Goal: Complete application form

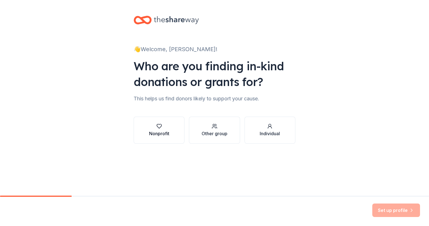
click at [161, 134] on div "Nonprofit" at bounding box center [159, 133] width 20 height 7
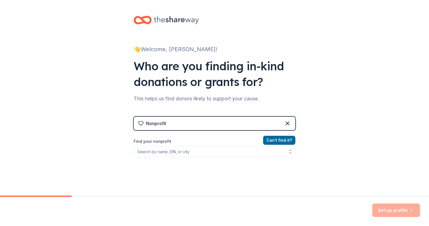
click at [172, 125] on div "Nonprofit" at bounding box center [215, 123] width 162 height 13
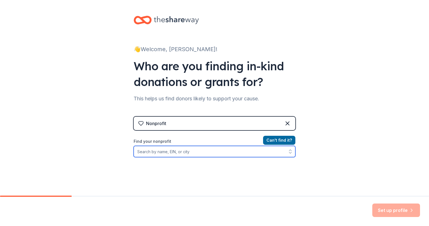
click at [155, 152] on input "Find your nonprofit" at bounding box center [215, 151] width 162 height 11
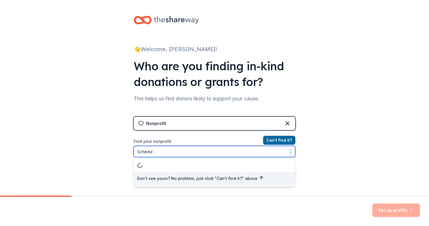
type input "Schedule"
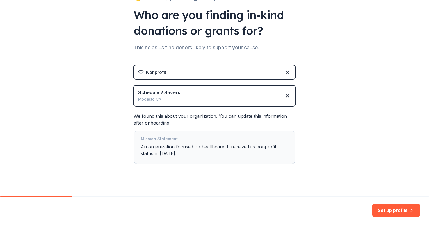
scroll to position [57, 0]
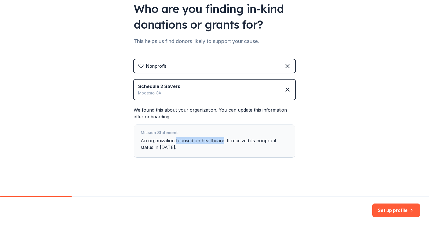
drag, startPoint x: 173, startPoint y: 141, endPoint x: 221, endPoint y: 140, distance: 48.3
click at [221, 140] on div "Mission Statement An organization focused on healthcare. It received its nonpro…" at bounding box center [215, 141] width 148 height 24
click at [237, 153] on div "Mission Statement An organization focused on healthcare. It received its nonpro…" at bounding box center [215, 140] width 162 height 33
click at [155, 133] on div "Mission Statement" at bounding box center [215, 133] width 148 height 8
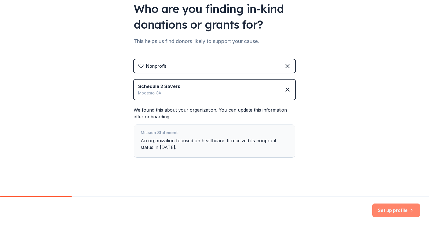
click at [390, 210] on button "Set up profile" at bounding box center [397, 209] width 48 height 13
click at [187, 136] on div "Mission Statement" at bounding box center [215, 133] width 148 height 8
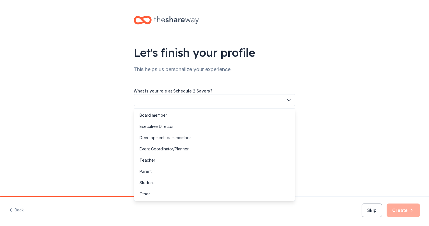
click at [152, 103] on button "button" at bounding box center [215, 100] width 162 height 12
click at [164, 126] on div "Executive Director" at bounding box center [157, 126] width 34 height 7
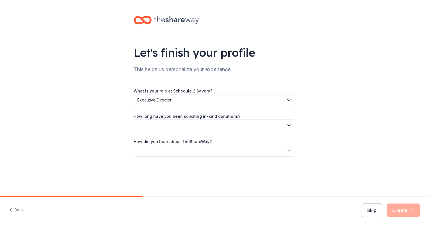
click at [288, 126] on icon "button" at bounding box center [289, 126] width 6 height 6
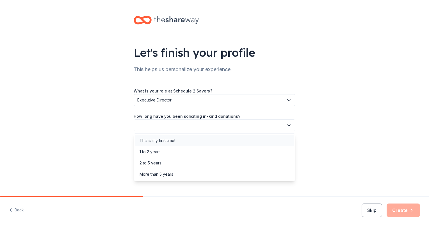
click at [174, 142] on div "This is my first time!" at bounding box center [158, 140] width 36 height 7
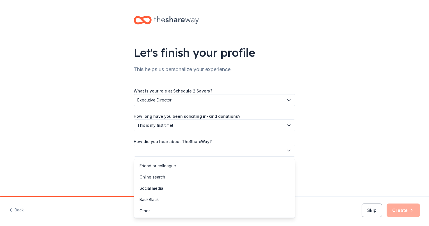
click at [289, 151] on icon "button" at bounding box center [289, 150] width 3 height 1
click at [172, 178] on div "Online search" at bounding box center [214, 176] width 159 height 11
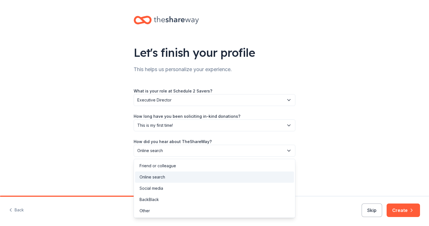
click at [291, 150] on icon "button" at bounding box center [289, 151] width 6 height 6
click at [157, 187] on div "Social media" at bounding box center [152, 188] width 24 height 7
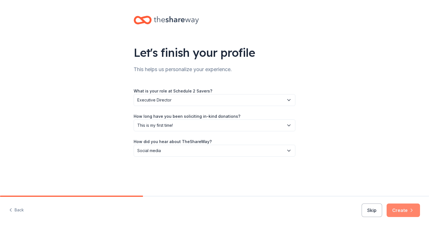
click at [404, 209] on button "Create" at bounding box center [403, 209] width 33 height 13
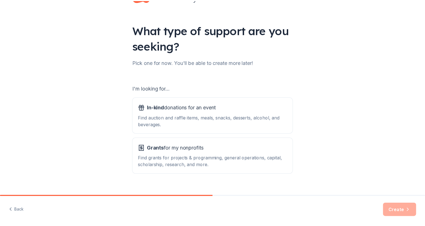
scroll to position [31, 0]
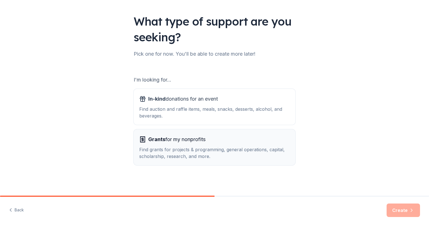
click at [177, 141] on span "Grants for my nonprofits" at bounding box center [176, 139] width 57 height 9
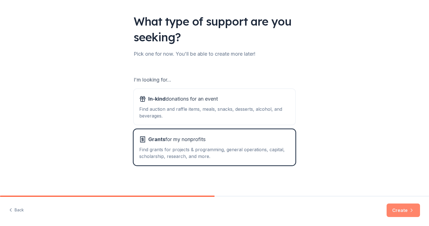
click at [401, 212] on button "Create" at bounding box center [403, 209] width 33 height 13
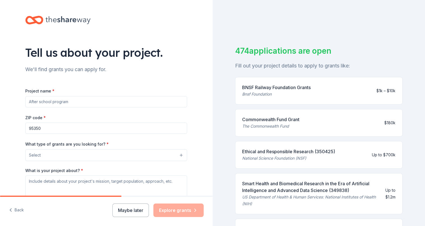
click at [71, 103] on input "Project name *" at bounding box center [106, 101] width 162 height 11
paste input "“Strong & Courageous: An S2Savers Initiative”"
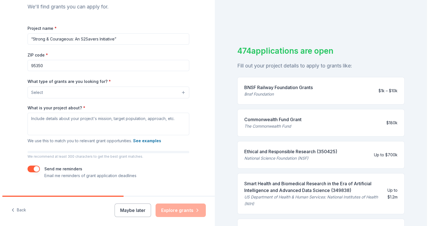
scroll to position [73, 0]
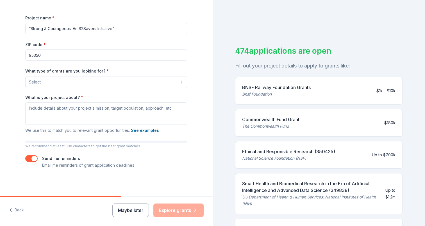
type input "“Strong & Courageous: An S2Savers Initiative”"
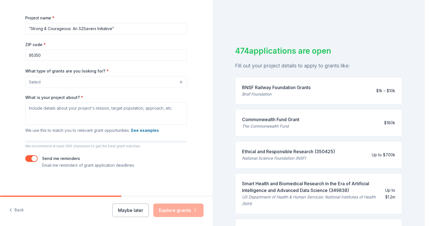
click at [179, 82] on button "Select" at bounding box center [106, 82] width 162 height 12
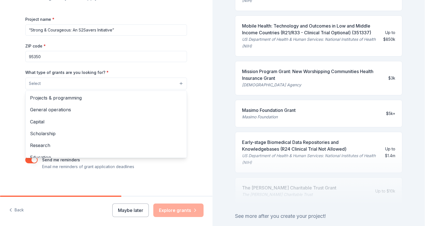
scroll to position [254, 0]
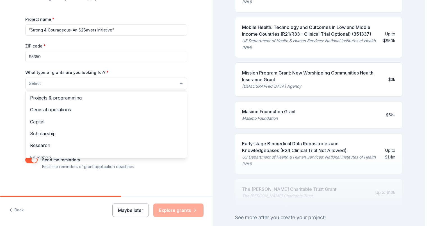
drag, startPoint x: 422, startPoint y: 62, endPoint x: 430, endPoint y: 166, distance: 104.0
click at [429, 166] on html "Tell us about your project. We'll find grants you can apply for. Project name *…" at bounding box center [214, 113] width 429 height 226
click at [178, 85] on button "Select" at bounding box center [106, 84] width 162 height 12
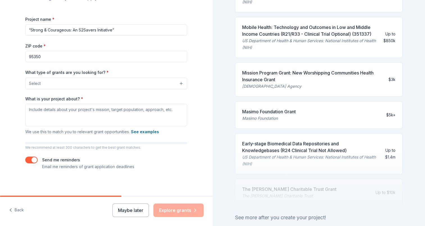
click at [178, 85] on button "Select" at bounding box center [106, 84] width 162 height 12
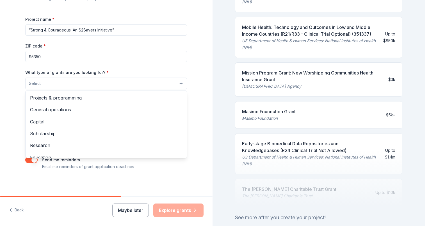
click at [178, 85] on button "Select" at bounding box center [106, 84] width 162 height 12
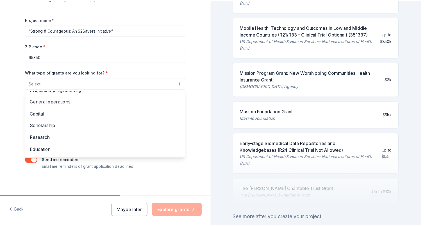
scroll to position [0, 0]
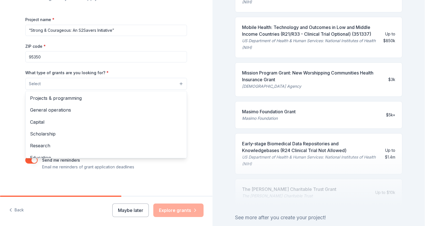
click at [198, 79] on div "Tell us about your project. We'll find grants you can apply for. Project name *…" at bounding box center [106, 63] width 213 height 269
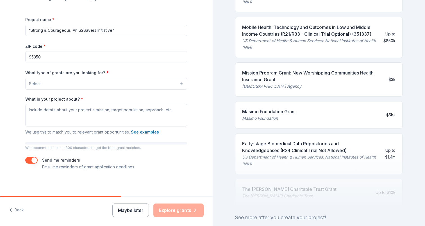
click at [198, 74] on div "Tell us about your project. We'll find grants you can apply for. Project name *…" at bounding box center [106, 63] width 213 height 269
